Goal: Browse casually

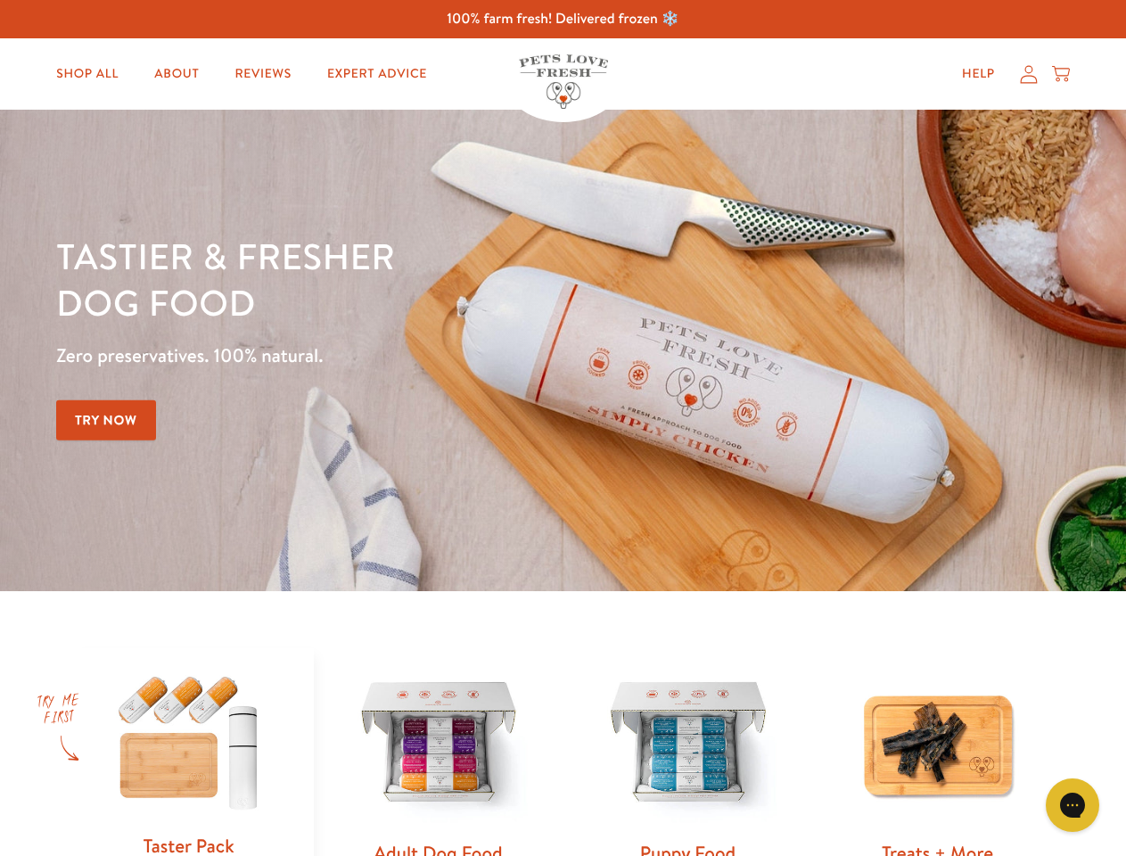
click at [562, 428] on div "Tastier & fresher dog food Zero preservatives. 100% natural. Try Now" at bounding box center [394, 350] width 676 height 235
click at [1072, 805] on icon "Gorgias live chat" at bounding box center [1071, 804] width 17 height 17
